Goal: Information Seeking & Learning: Learn about a topic

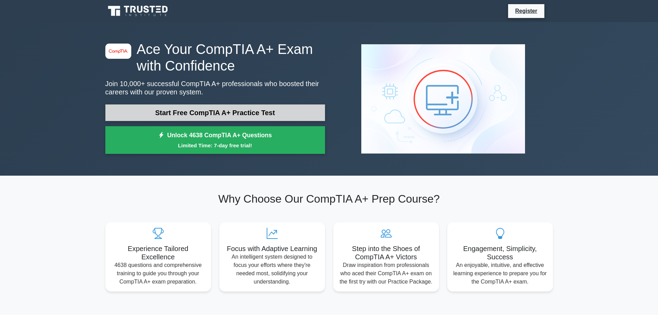
click at [247, 108] on link "Start Free CompTIA A+ Practice Test" at bounding box center [215, 112] width 220 height 17
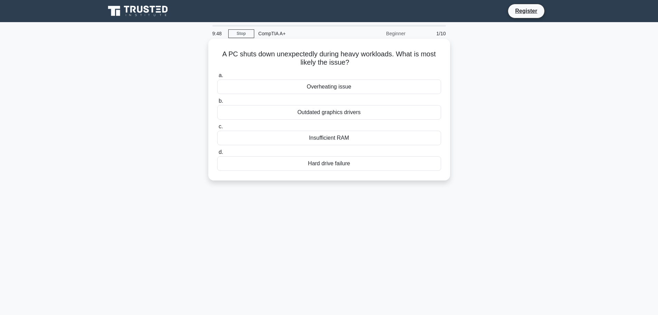
click at [338, 88] on div "Overheating issue" at bounding box center [329, 86] width 224 height 15
click at [217, 78] on input "a. Overheating issue" at bounding box center [217, 75] width 0 height 4
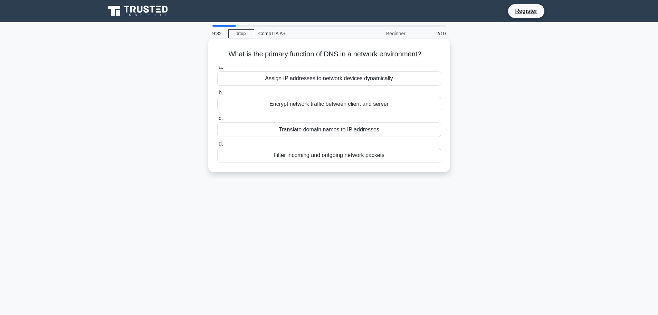
click at [326, 129] on div "Translate domain names to IP addresses" at bounding box center [329, 129] width 224 height 15
click at [217, 121] on input "c. Translate domain names to IP addresses" at bounding box center [217, 118] width 0 height 4
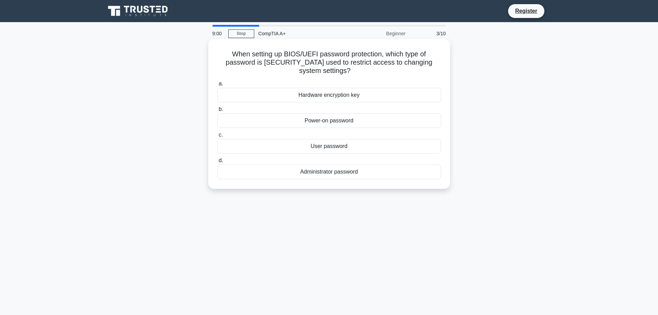
click at [307, 174] on div "Administrator password" at bounding box center [329, 171] width 224 height 15
click at [217, 163] on input "d. Administrator password" at bounding box center [217, 160] width 0 height 4
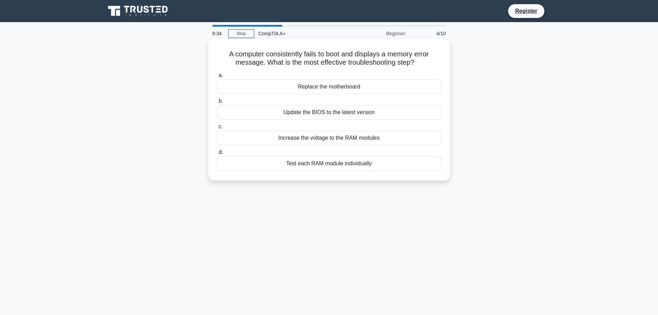
click at [319, 166] on div "Test each RAM module individually" at bounding box center [329, 163] width 224 height 15
click at [217, 154] on input "d. Test each RAM module individually" at bounding box center [217, 152] width 0 height 4
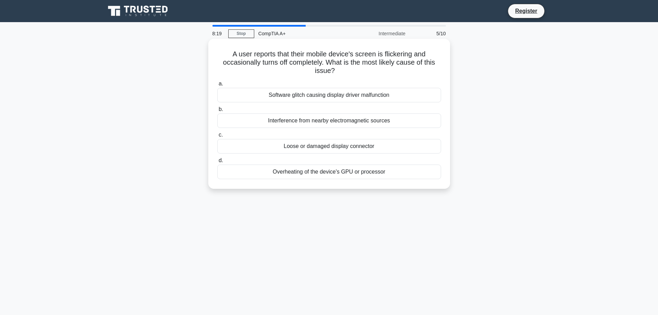
click at [320, 93] on div "Software glitch causing display driver malfunction" at bounding box center [329, 95] width 224 height 15
click at [217, 86] on input "a. Software glitch causing display driver malfunction" at bounding box center [217, 84] width 0 height 4
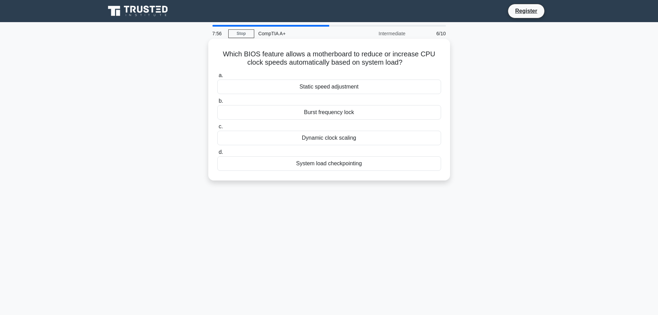
click at [339, 164] on div "System load checkpointing" at bounding box center [329, 163] width 224 height 15
click at [217, 154] on input "d. System load checkpointing" at bounding box center [217, 152] width 0 height 4
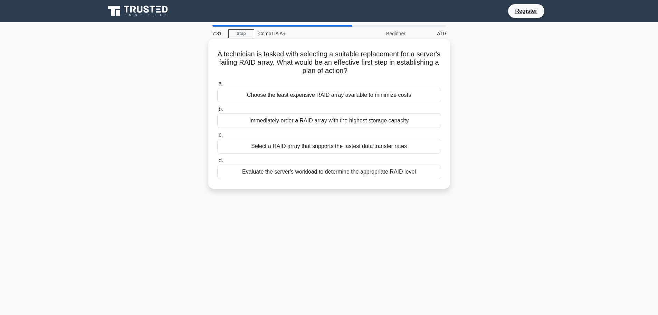
click at [359, 96] on div "Choose the least expensive RAID array available to minimize costs" at bounding box center [329, 95] width 224 height 15
click at [217, 86] on input "a. Choose the least expensive RAID array available to minimize costs" at bounding box center [217, 84] width 0 height 4
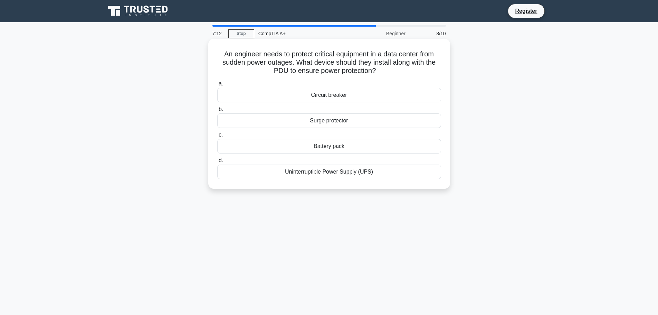
click at [354, 123] on div "Surge protector" at bounding box center [329, 120] width 224 height 15
click at [217, 112] on input "b. Surge protector" at bounding box center [217, 109] width 0 height 4
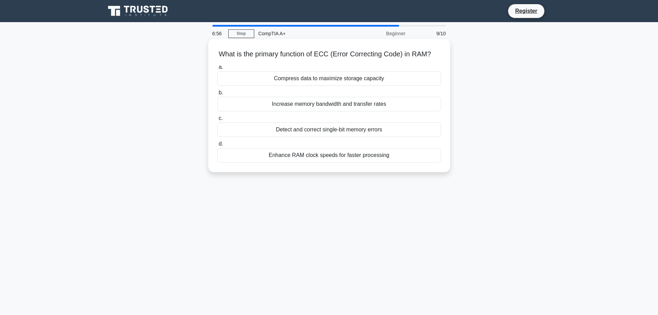
click at [359, 79] on div "Compress data to maximize storage capacity" at bounding box center [329, 78] width 224 height 15
click at [217, 69] on input "a. Compress data to maximize storage capacity" at bounding box center [217, 67] width 0 height 4
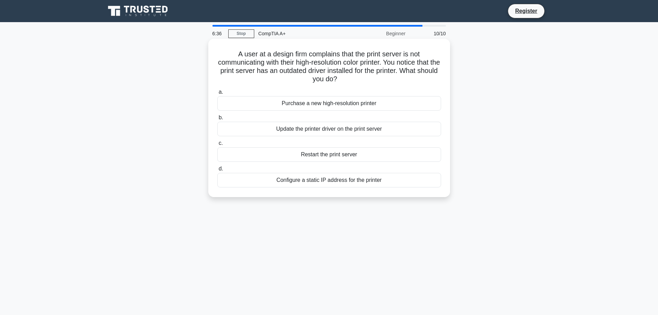
click at [383, 130] on div "Update the printer driver on the print server" at bounding box center [329, 129] width 224 height 15
click at [217, 120] on input "b. Update the printer driver on the print server" at bounding box center [217, 117] width 0 height 4
